Goal: Find specific page/section: Find specific page/section

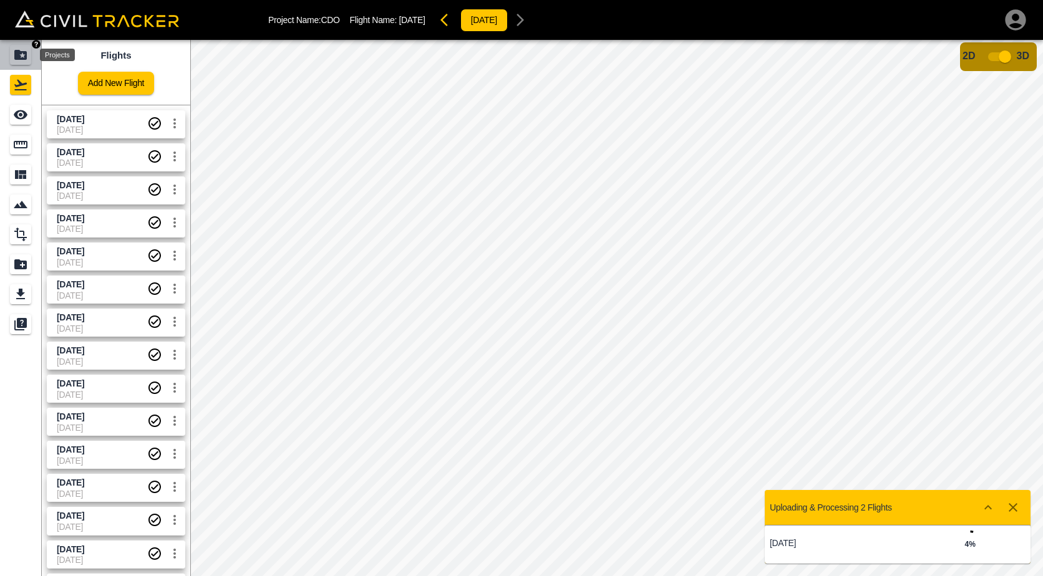
click at [17, 49] on icon "Projects" at bounding box center [20, 54] width 15 height 15
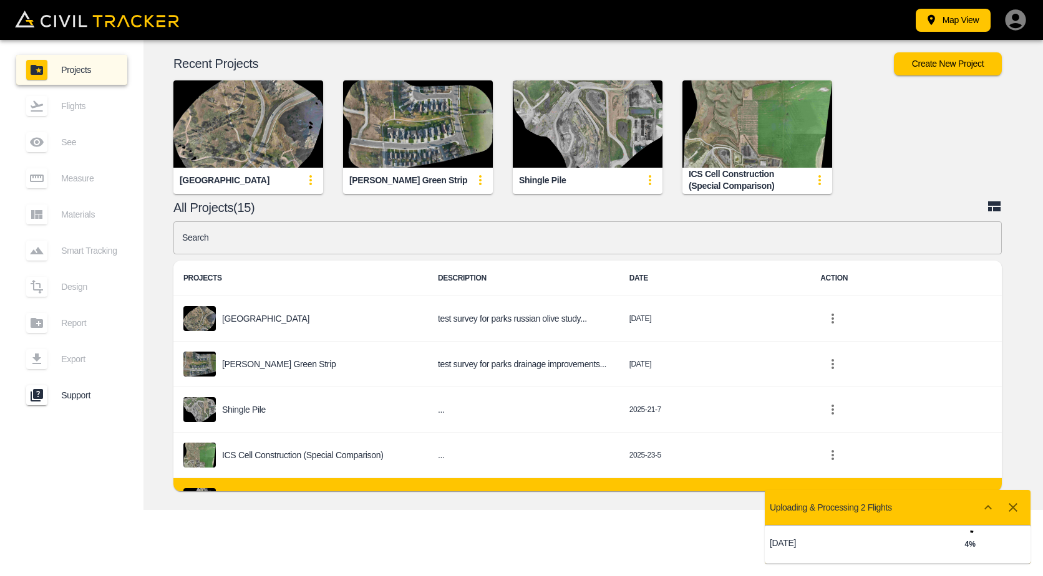
scroll to position [125, 0]
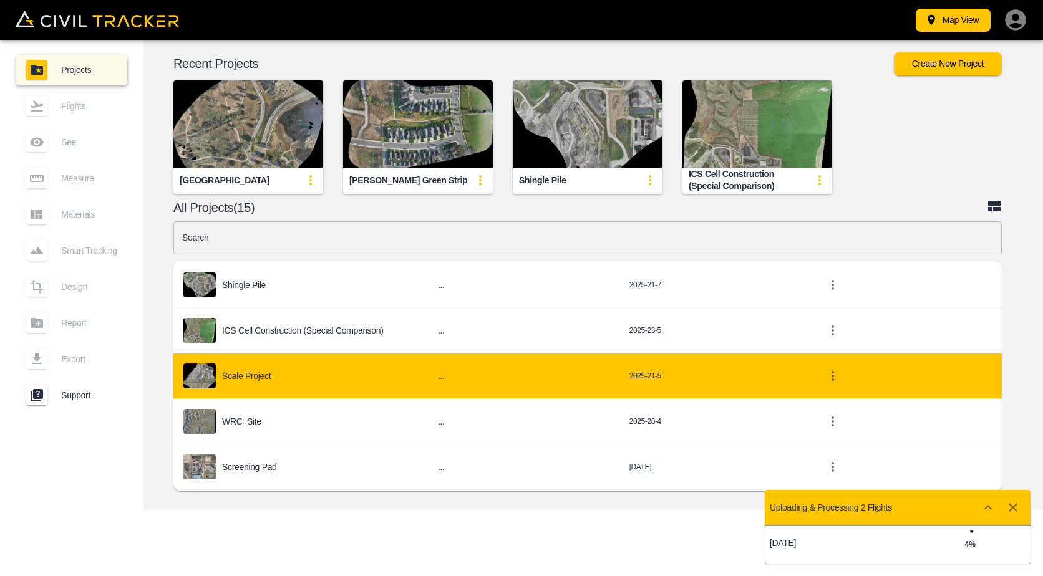
click at [248, 375] on p "Scale Project" at bounding box center [246, 376] width 49 height 10
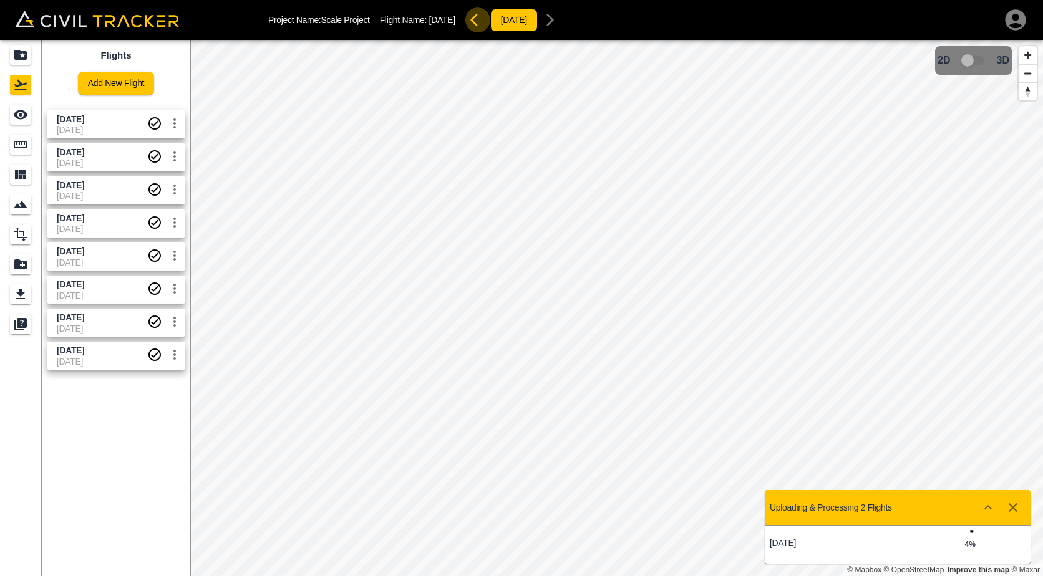
click at [485, 18] on icon "button" at bounding box center [477, 19] width 15 height 15
click at [569, 20] on icon "button" at bounding box center [561, 19] width 15 height 15
click at [1012, 501] on icon "button" at bounding box center [1012, 507] width 15 height 15
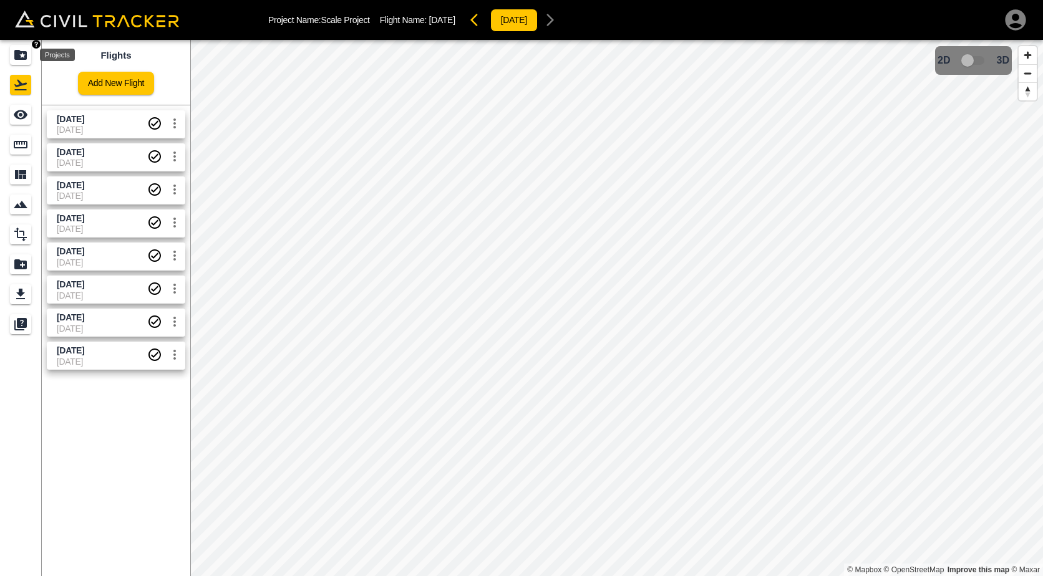
click at [21, 58] on icon "Projects" at bounding box center [20, 55] width 12 height 10
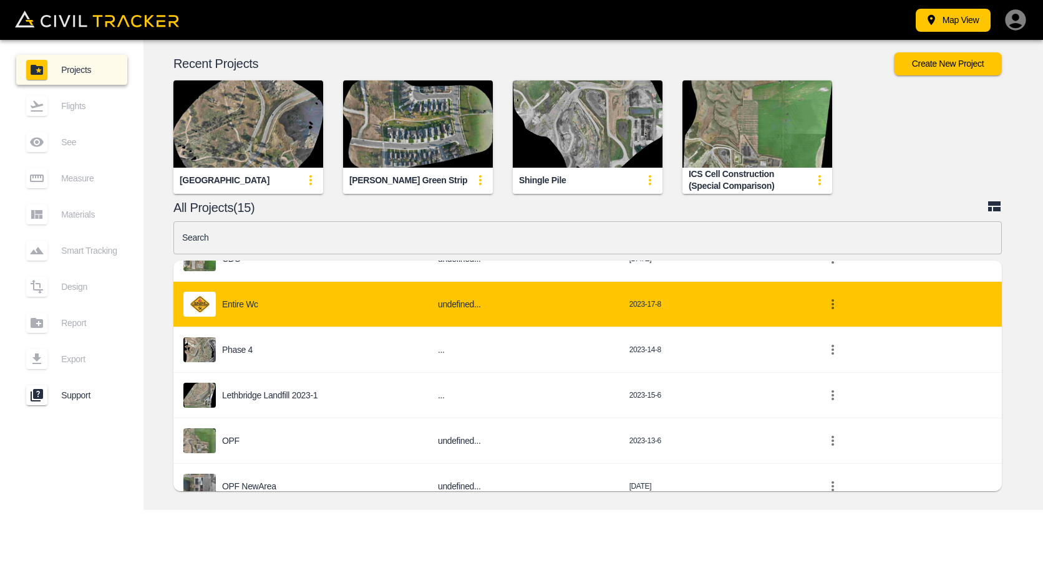
scroll to position [488, 0]
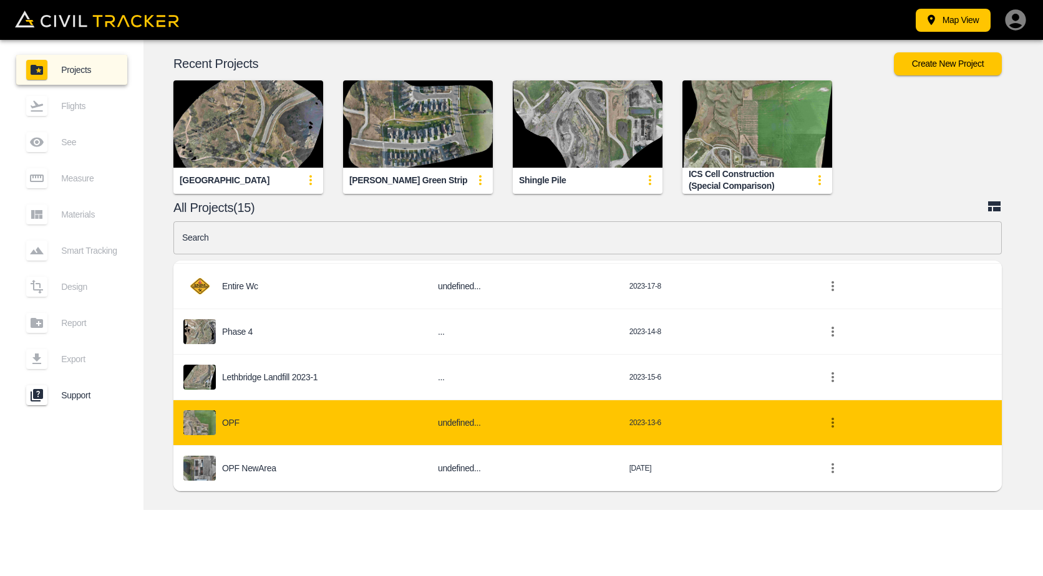
click at [294, 417] on div "OPF" at bounding box center [300, 422] width 235 height 25
